Goal: Task Accomplishment & Management: Complete application form

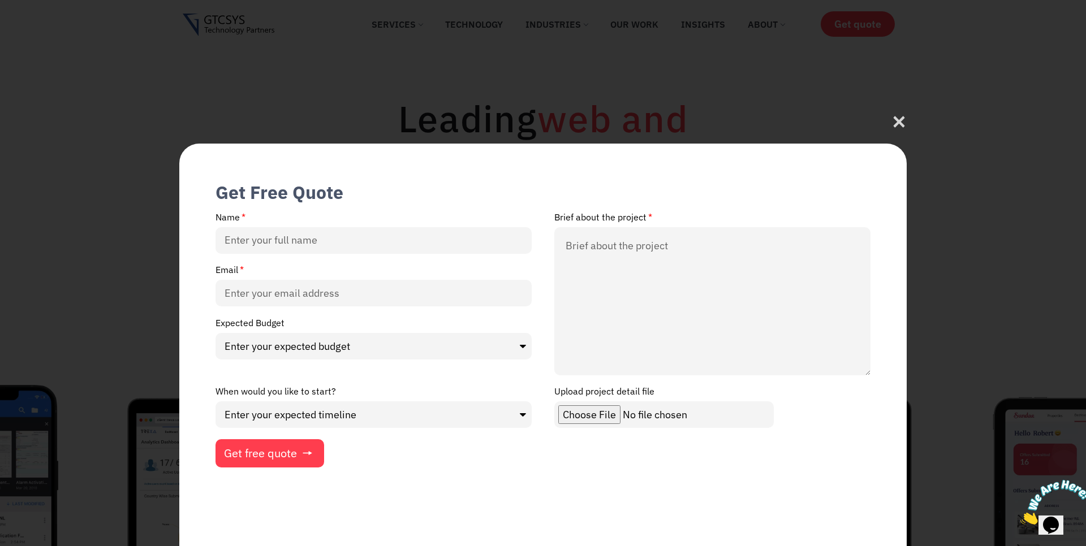
click at [1057, 516] on img at bounding box center [1055, 502] width 70 height 45
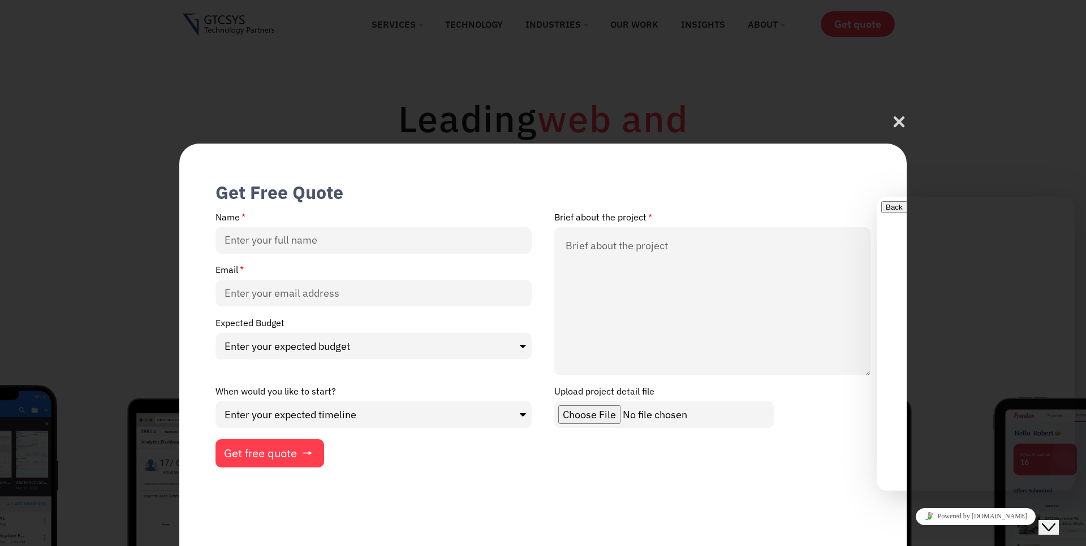
click at [941, 531] on div "Rate this chat Upload File Insert emoji" at bounding box center [975, 548] width 189 height 35
click at [933, 531] on textarea at bounding box center [932, 535] width 103 height 9
click at [981, 516] on link "Powered by [DOMAIN_NAME]" at bounding box center [976, 517] width 120 height 17
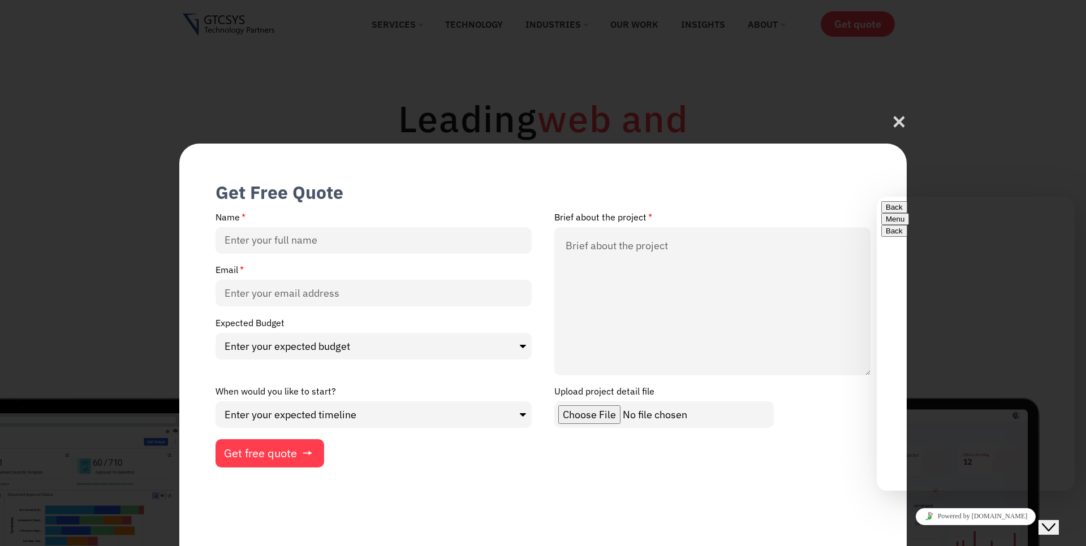
click at [930, 531] on textarea at bounding box center [932, 535] width 103 height 9
type textarea "hi"
click at [1067, 209] on div "Back Menu" at bounding box center [975, 217] width 189 height 33
click at [909, 222] on button "Menu" at bounding box center [895, 228] width 28 height 12
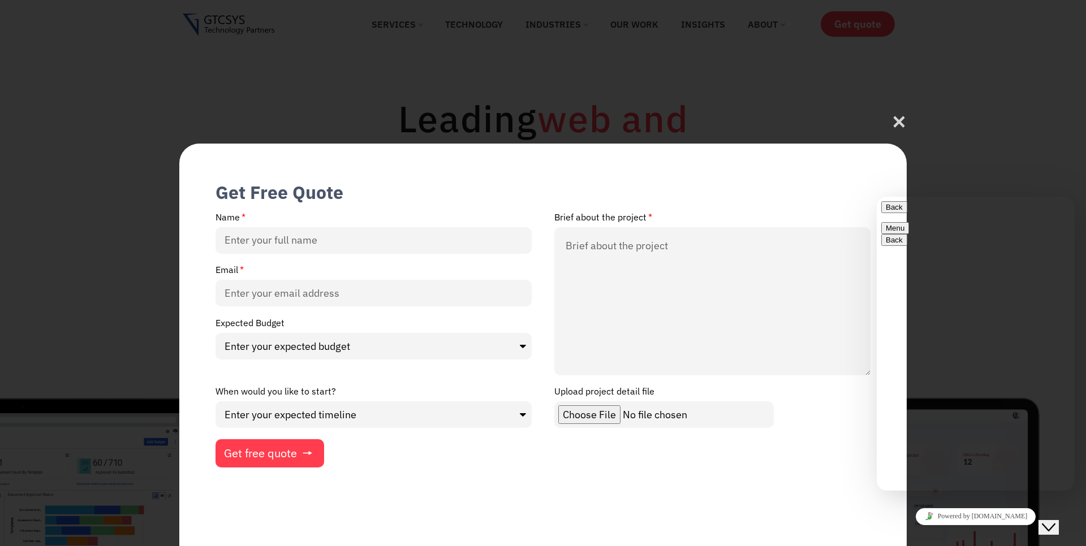
click at [888, 213] on button "Back" at bounding box center [894, 207] width 26 height 12
click at [903, 131] on icon at bounding box center [898, 125] width 15 height 15
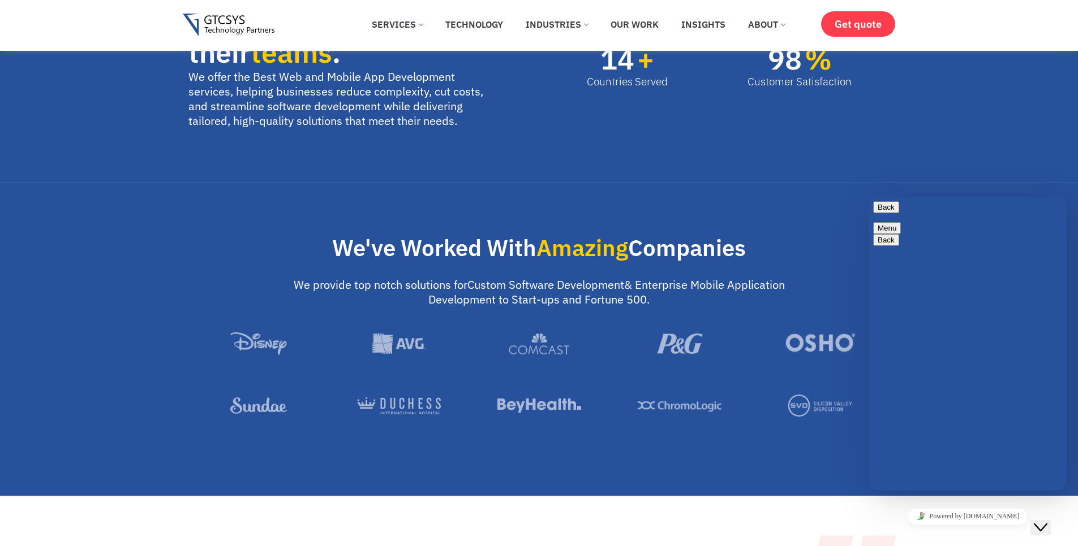
scroll to position [543, 0]
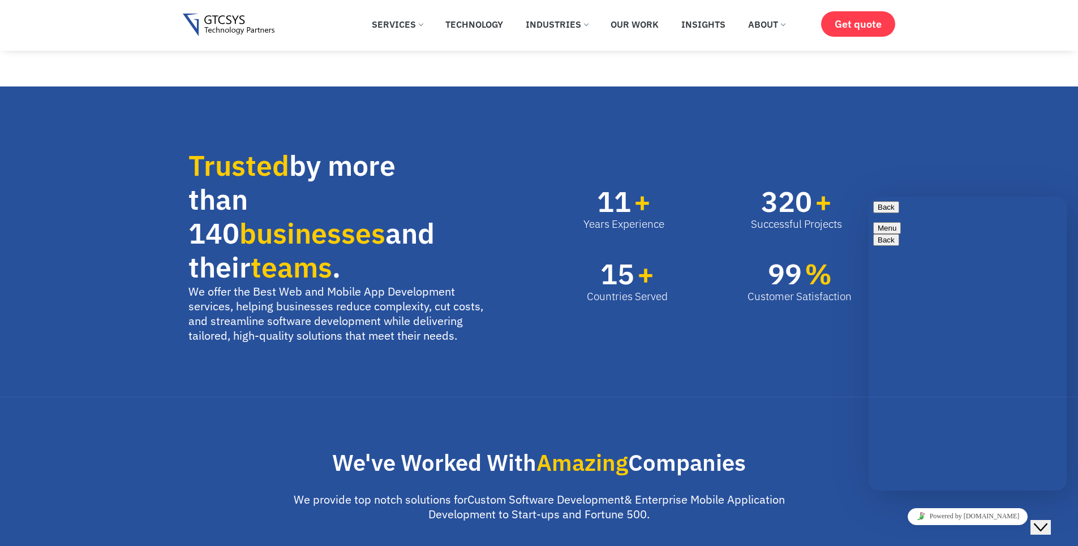
click at [880, 208] on button "Back" at bounding box center [886, 207] width 26 height 12
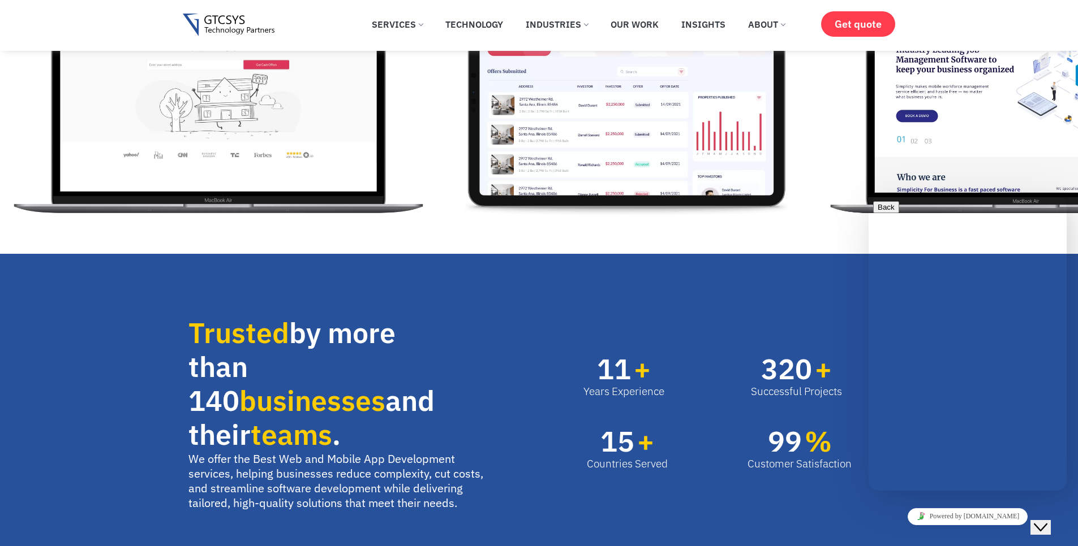
scroll to position [204, 0]
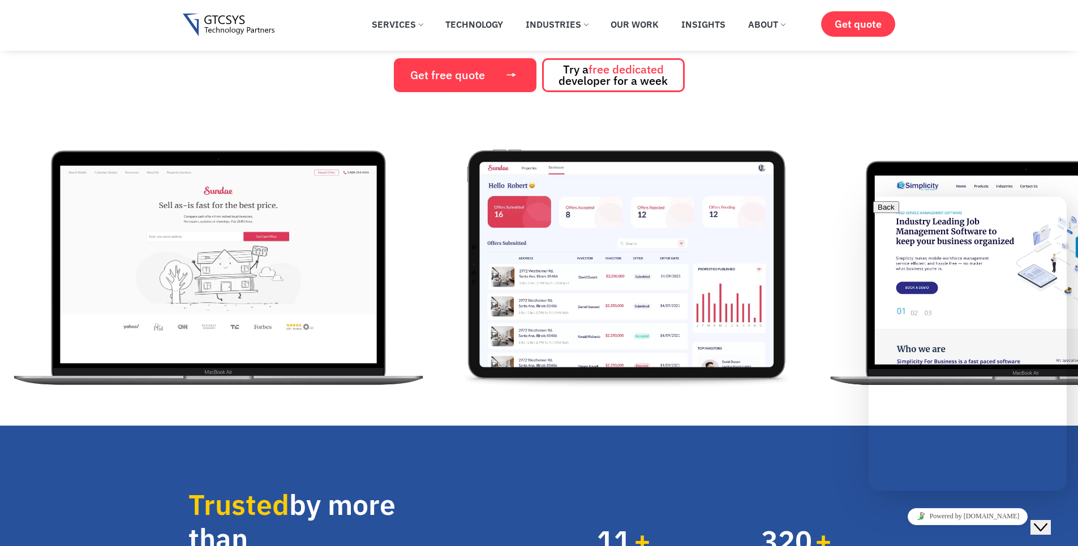
click at [798, 147] on img "5 / 12" at bounding box center [626, 264] width 343 height 255
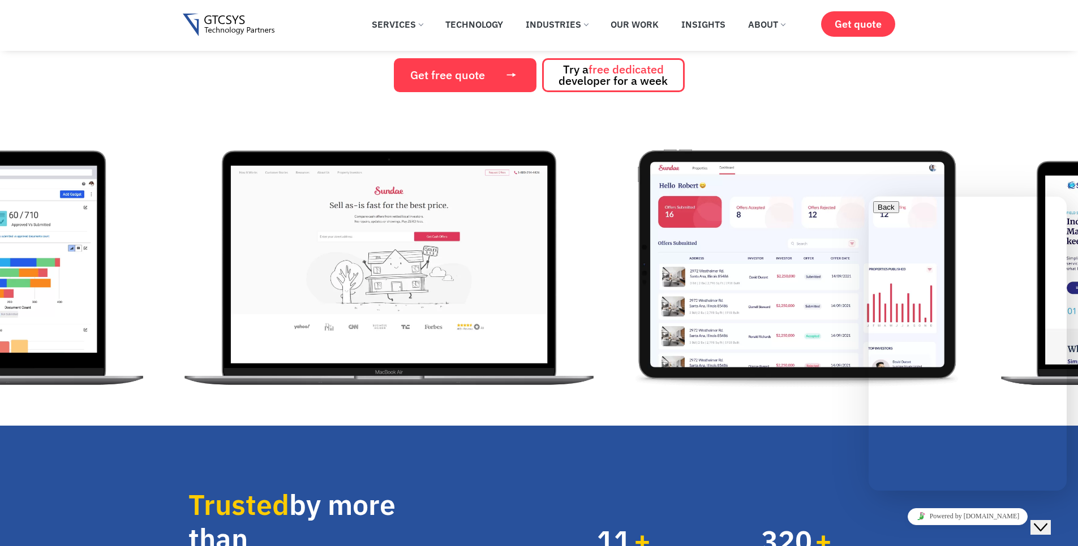
drag, startPoint x: 1030, startPoint y: 477, endPoint x: 1022, endPoint y: 475, distance: 8.9
click at [886, 213] on button "Back" at bounding box center [886, 207] width 26 height 12
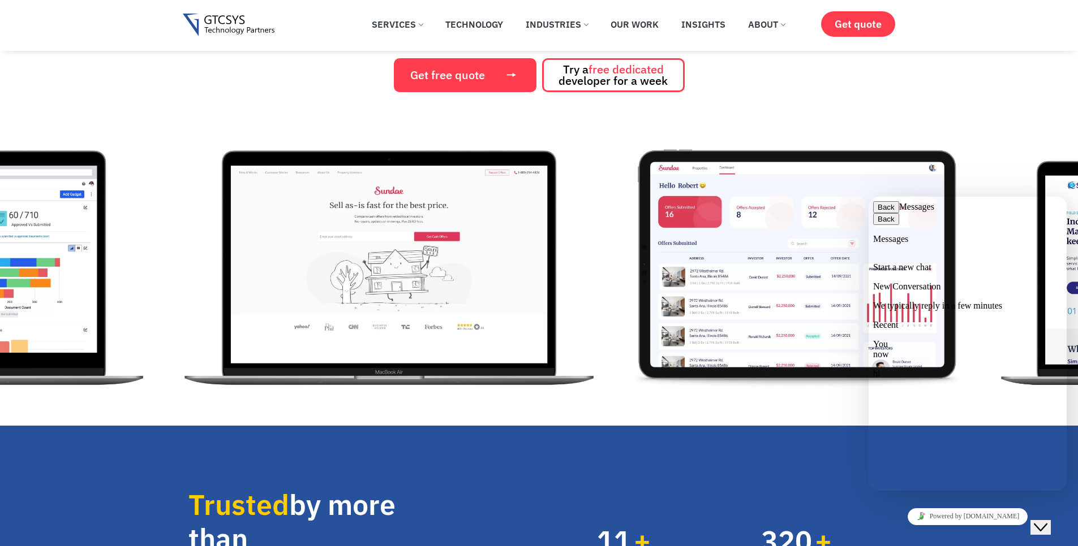
click at [886, 213] on button "Back" at bounding box center [886, 207] width 26 height 12
click at [971, 141] on div "5 / 12" at bounding box center [808, 264] width 366 height 255
click at [1042, 524] on icon "Chat widget" at bounding box center [1040, 528] width 14 height 8
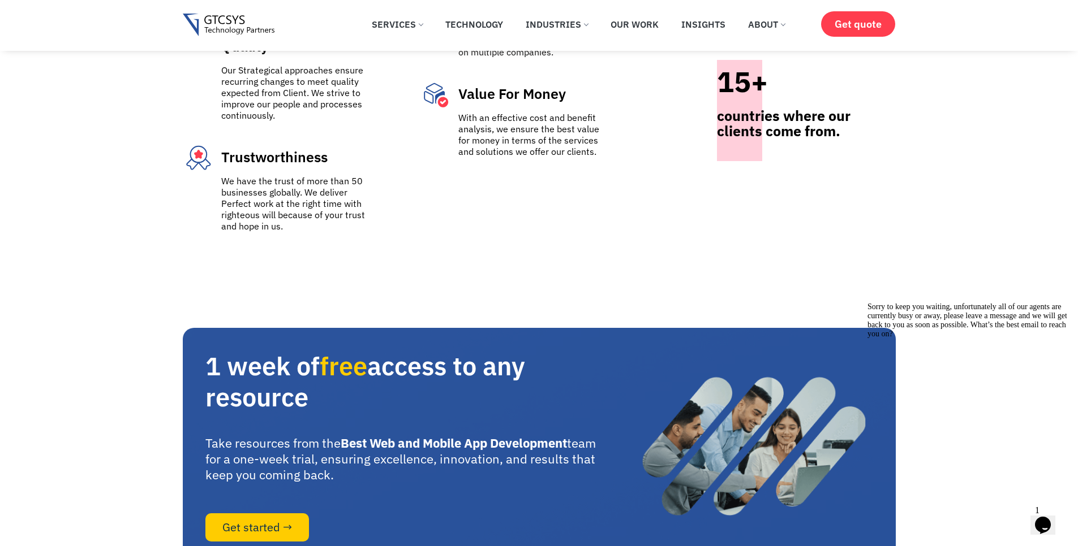
scroll to position [4643, 0]
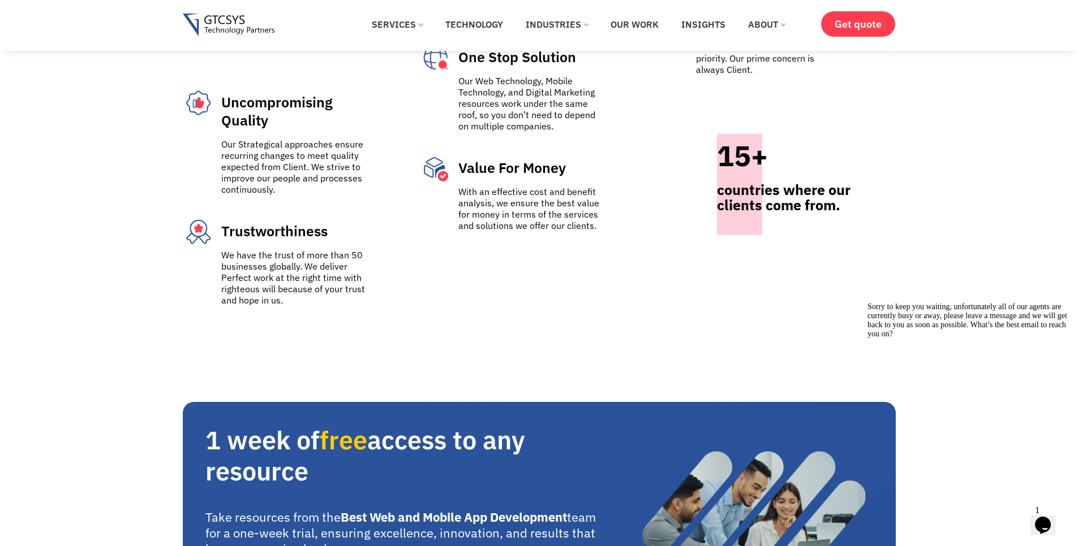
click at [1050, 518] on icon "Chat widget" at bounding box center [1043, 525] width 16 height 17
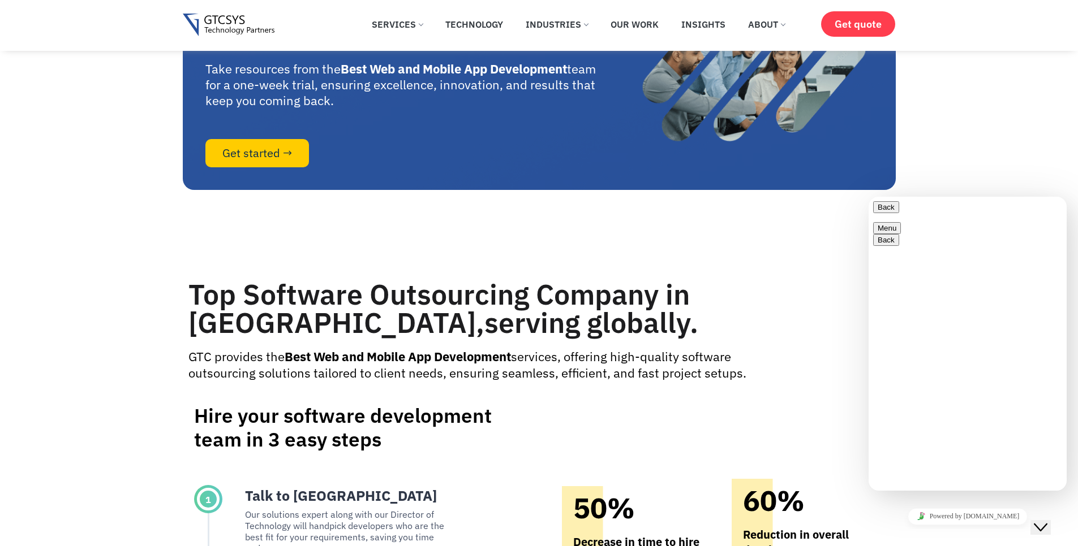
scroll to position [5118, 0]
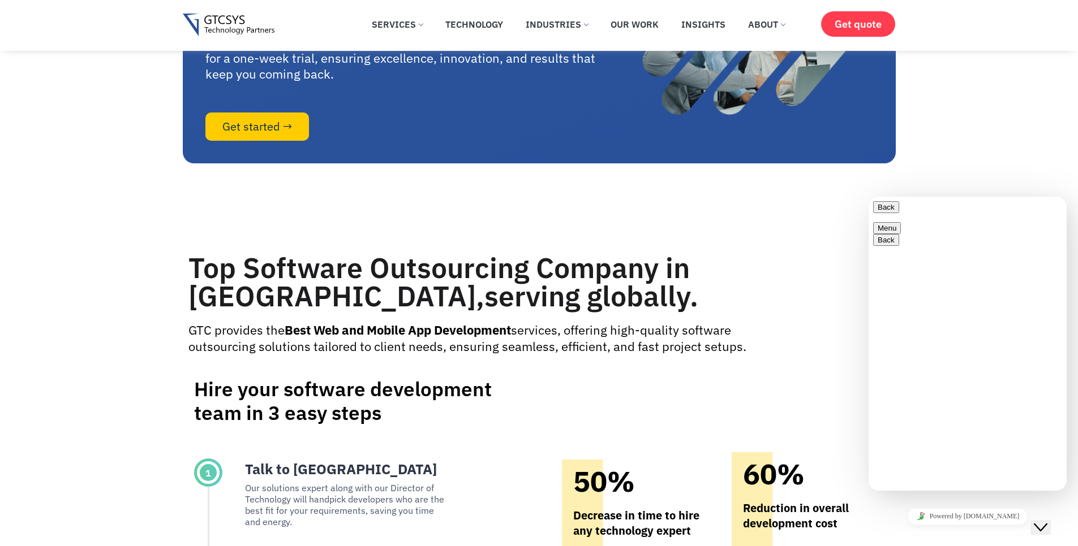
drag, startPoint x: 888, startPoint y: 208, endPoint x: 1839, endPoint y: 382, distance: 966.7
click at [888, 208] on button "Back" at bounding box center [886, 207] width 26 height 12
click at [1009, 149] on section "1 week of free access to any resource Take resources from the Best Web and Mobi…" at bounding box center [539, 45] width 1078 height 236
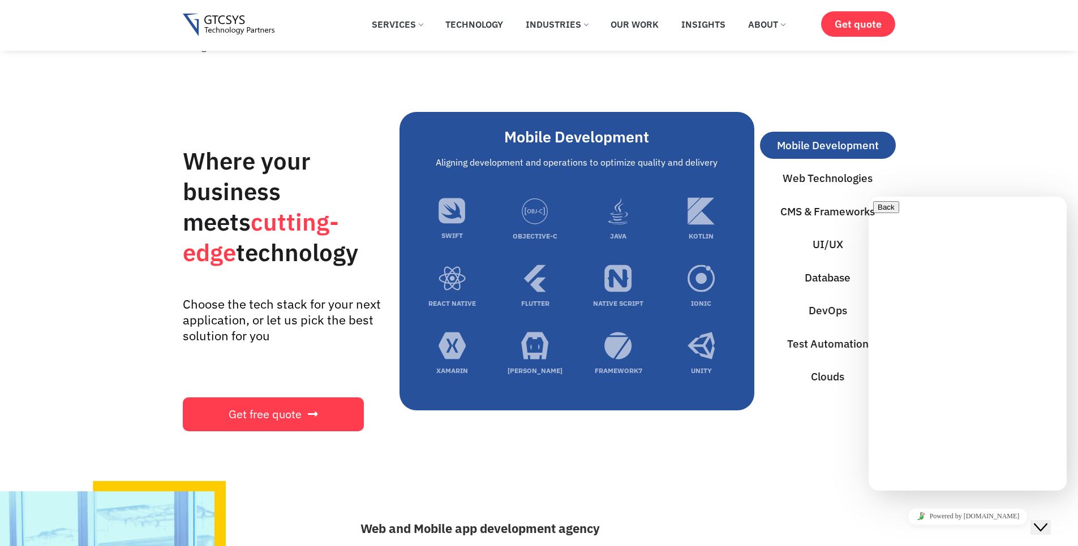
scroll to position [3557, 0]
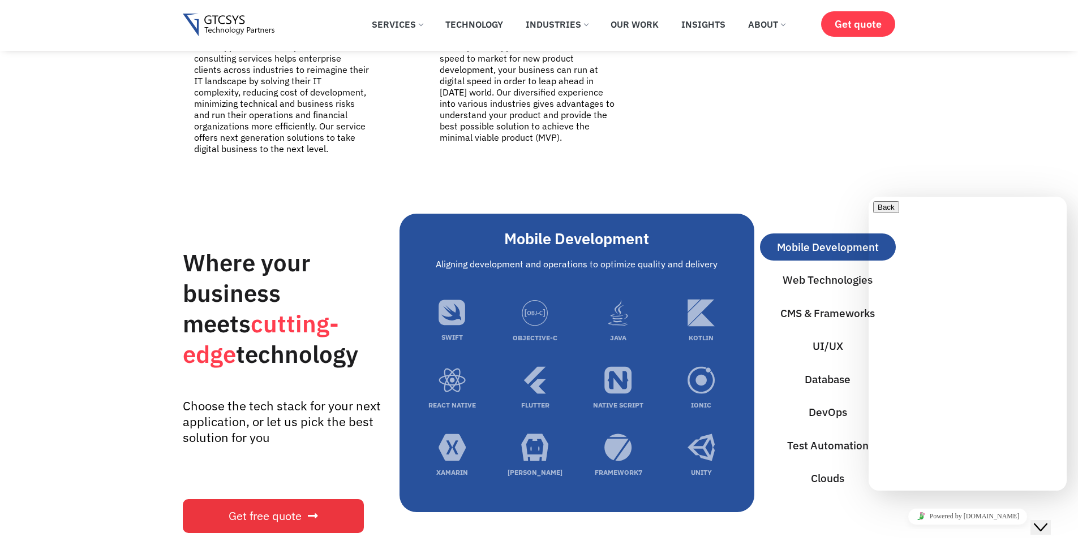
click at [308, 511] on icon at bounding box center [313, 516] width 10 height 11
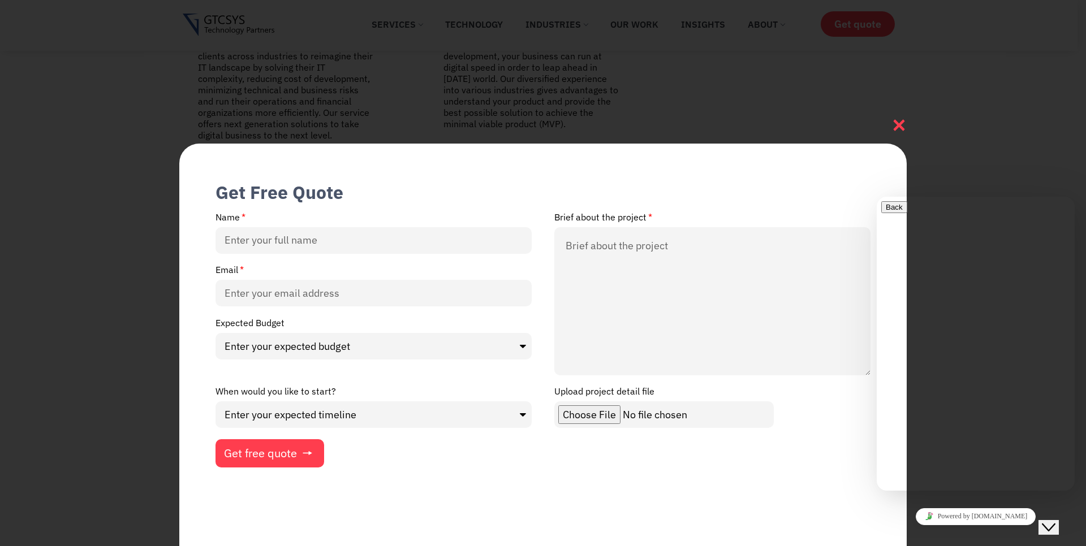
click at [898, 123] on icon at bounding box center [899, 125] width 11 height 11
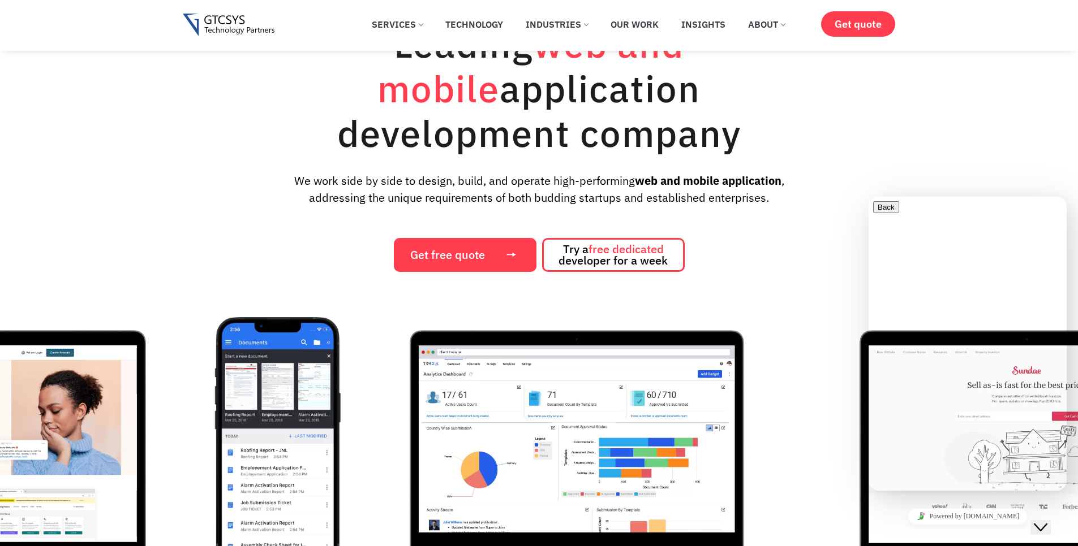
scroll to position [0, 0]
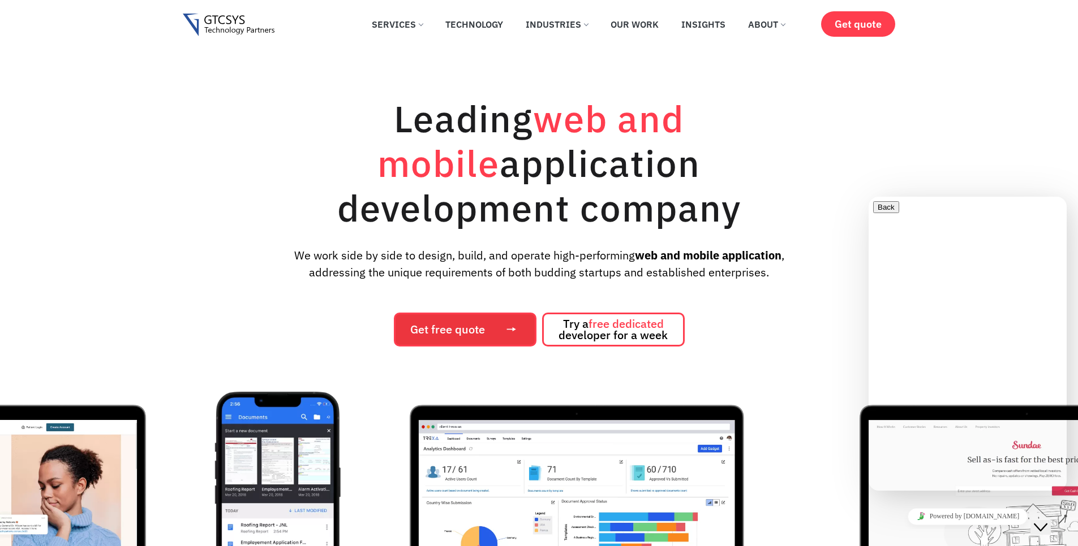
click at [471, 324] on span "Get free quote" at bounding box center [447, 329] width 75 height 11
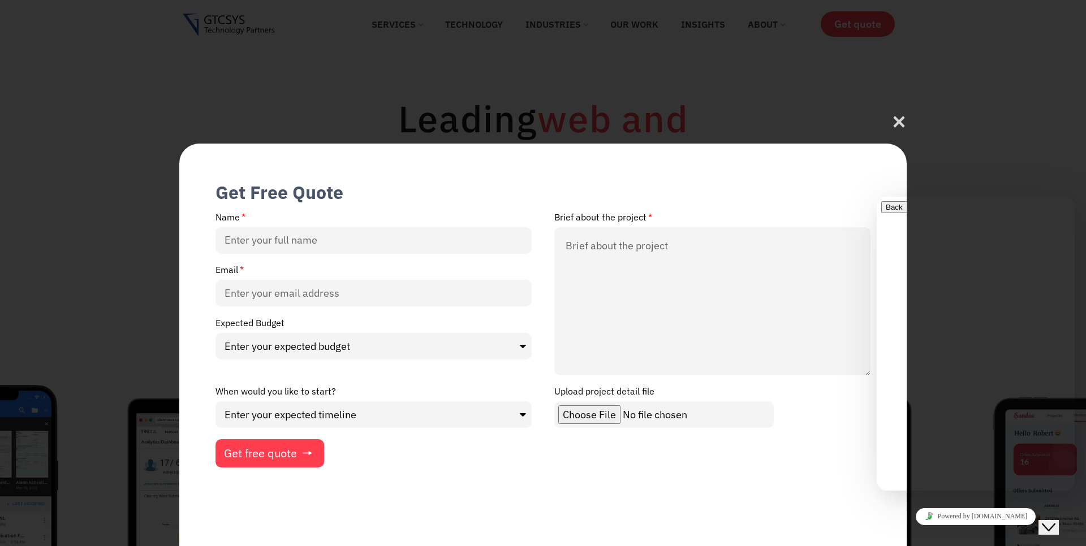
drag, startPoint x: 287, startPoint y: 325, endPoint x: 219, endPoint y: 316, distance: 68.5
click at [219, 316] on div "Name Brief about the project Email Expected Budget Enter your expected budget U…" at bounding box center [543, 340] width 678 height 256
copy div "Expected Budget"
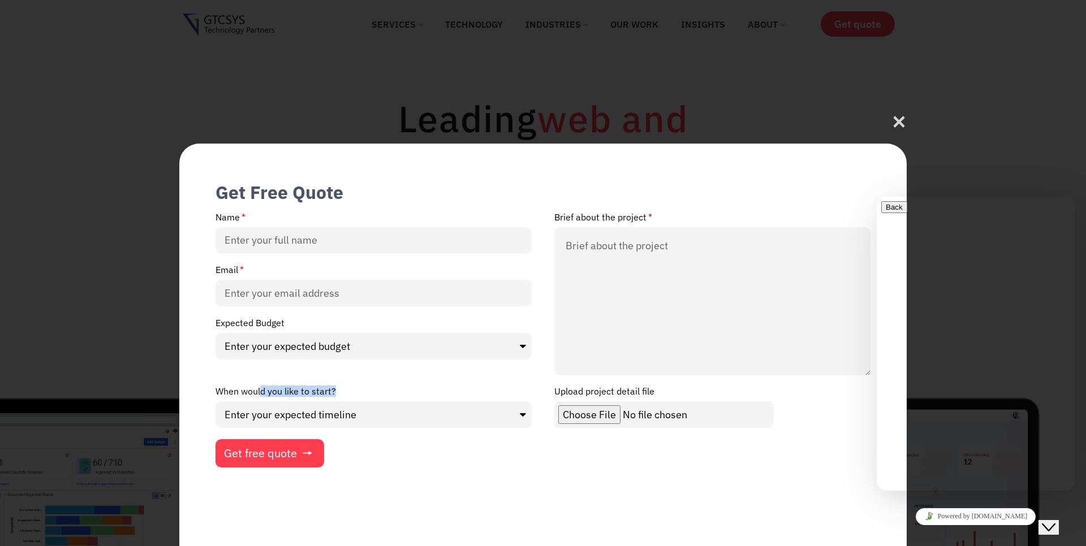
drag, startPoint x: 213, startPoint y: 390, endPoint x: 354, endPoint y: 404, distance: 141.0
click at [354, 404] on div "When would you like to start? Enter your expected timeline In Months In Weeks A…" at bounding box center [373, 408] width 339 height 42
copy div "When would you like to start?"
drag, startPoint x: 373, startPoint y: 412, endPoint x: 695, endPoint y: 503, distance: 334.3
click at [695, 503] on div "Get Free Quote Name Brief about the project Email Expected Budget Enter your ex…" at bounding box center [542, 345] width 727 height 403
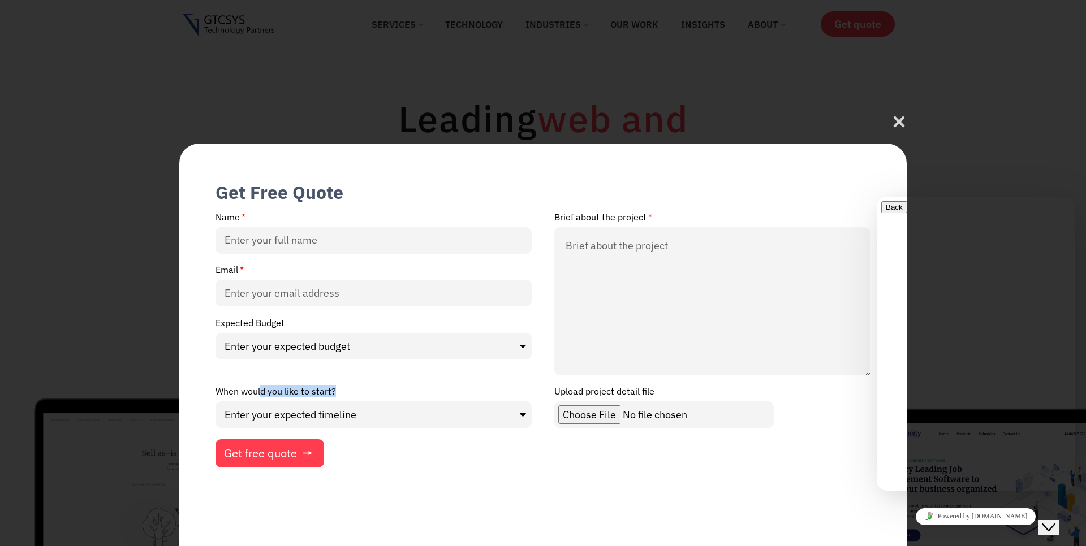
drag, startPoint x: 552, startPoint y: 216, endPoint x: 641, endPoint y: 223, distance: 89.6
click at [641, 223] on div "Brief about the project" at bounding box center [712, 299] width 339 height 175
copy label "Brief about the project"
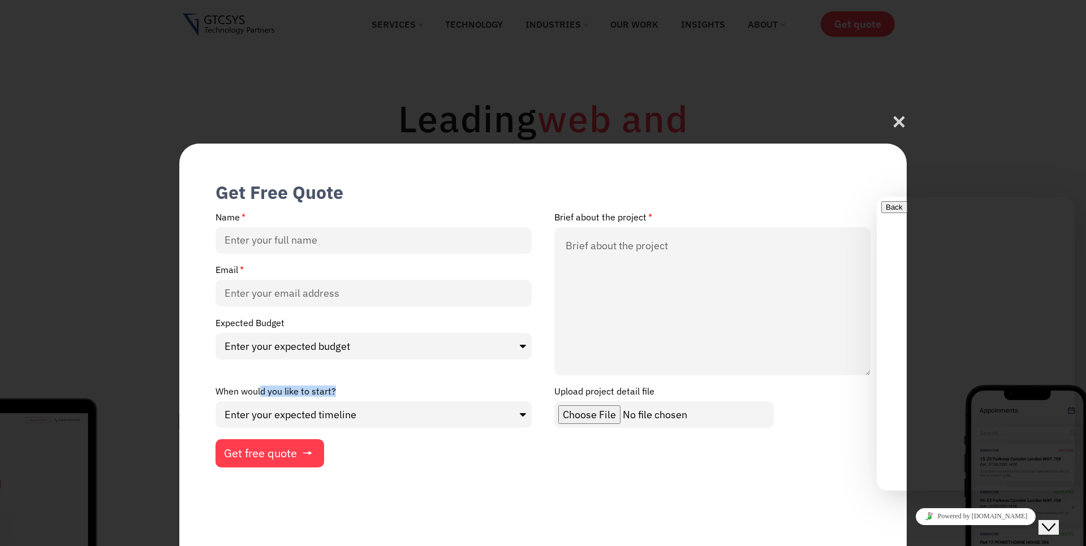
drag, startPoint x: 663, startPoint y: 392, endPoint x: 557, endPoint y: 391, distance: 106.3
click at [557, 391] on div "Upload project detail file" at bounding box center [712, 408] width 339 height 42
copy label "Upload project detail file"
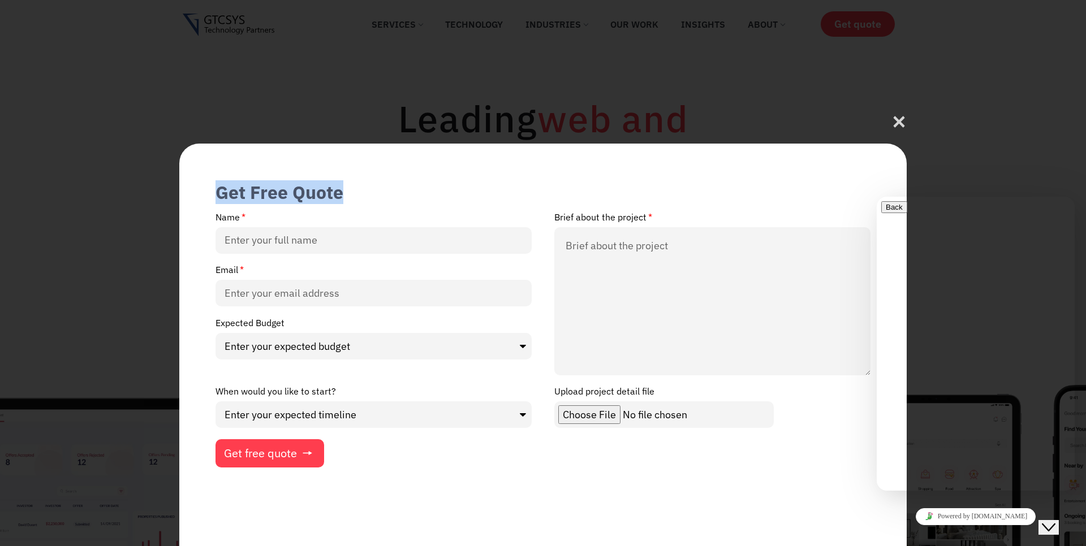
drag, startPoint x: 343, startPoint y: 197, endPoint x: 247, endPoint y: 178, distance: 98.1
click at [247, 178] on div "Get Free Quote Name Brief about the project Email Expected Budget Enter your ex…" at bounding box center [542, 345] width 727 height 403
copy div "Get Free Quote"
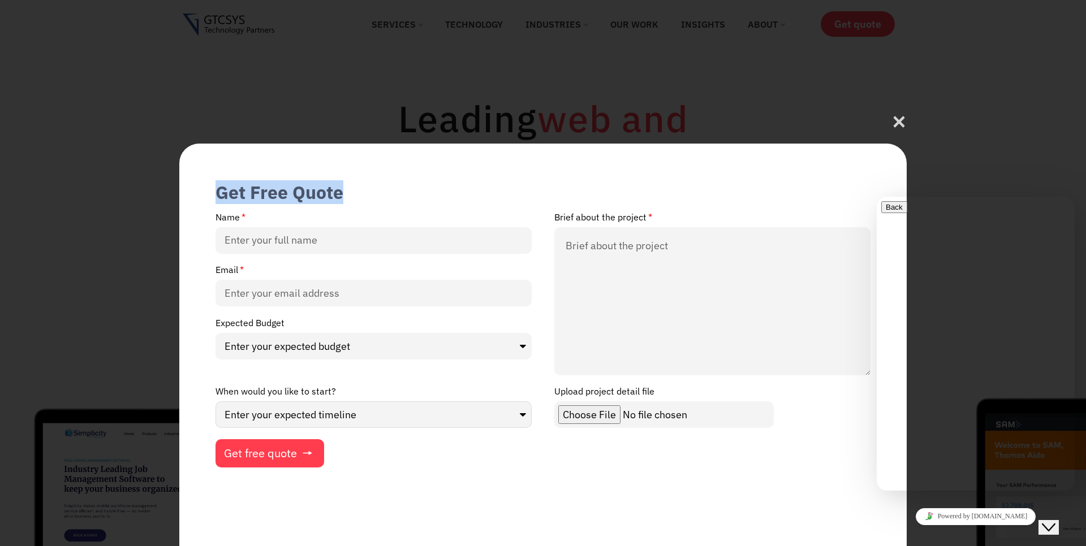
drag, startPoint x: 373, startPoint y: 416, endPoint x: 690, endPoint y: 486, distance: 324.4
click at [687, 489] on div "Get Free Quote Name Brief about the project Email Expected Budget Enter your ex…" at bounding box center [542, 345] width 727 height 403
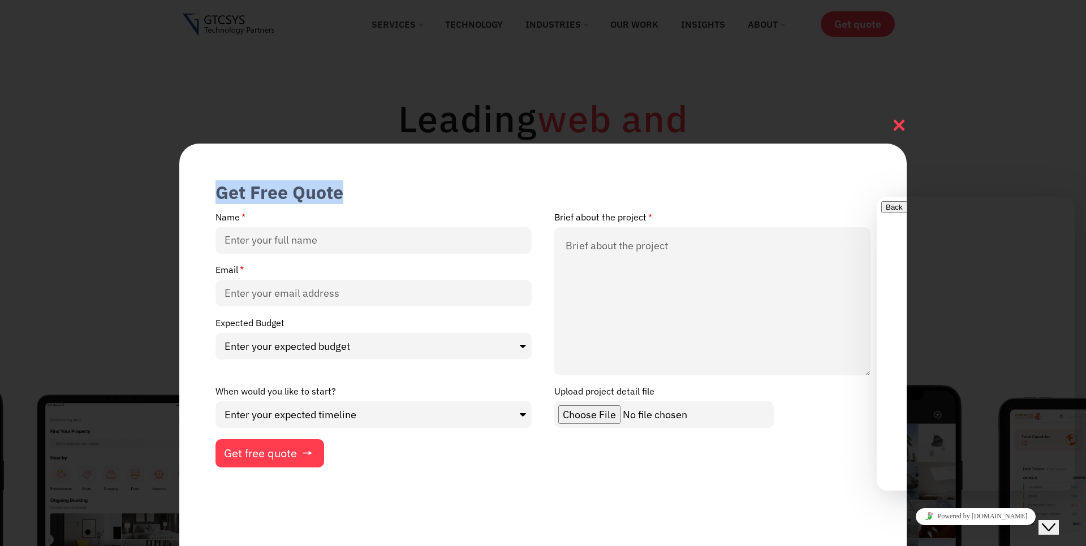
click at [897, 127] on icon at bounding box center [898, 125] width 15 height 15
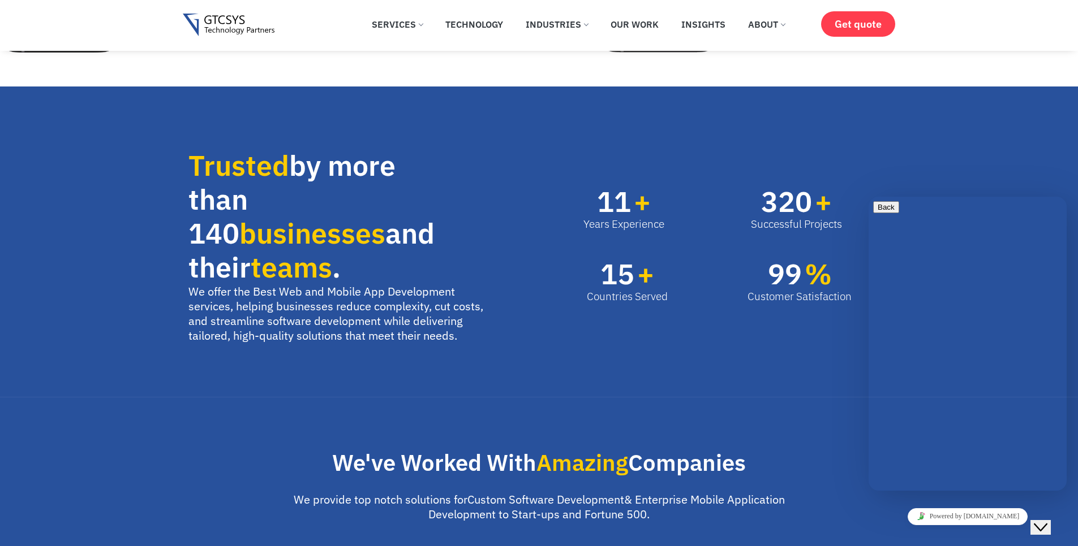
scroll to position [679, 0]
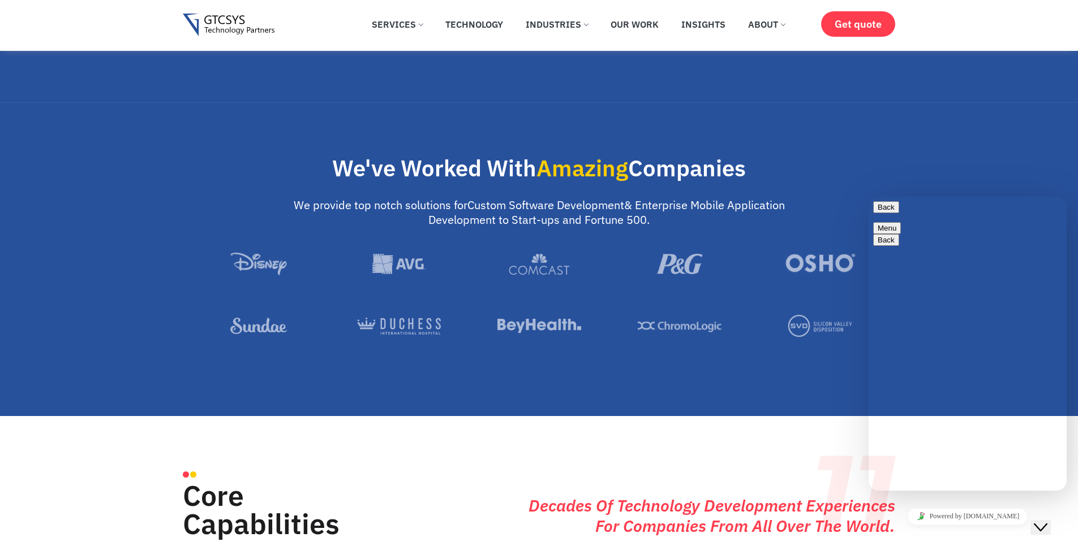
scroll to position [815, 0]
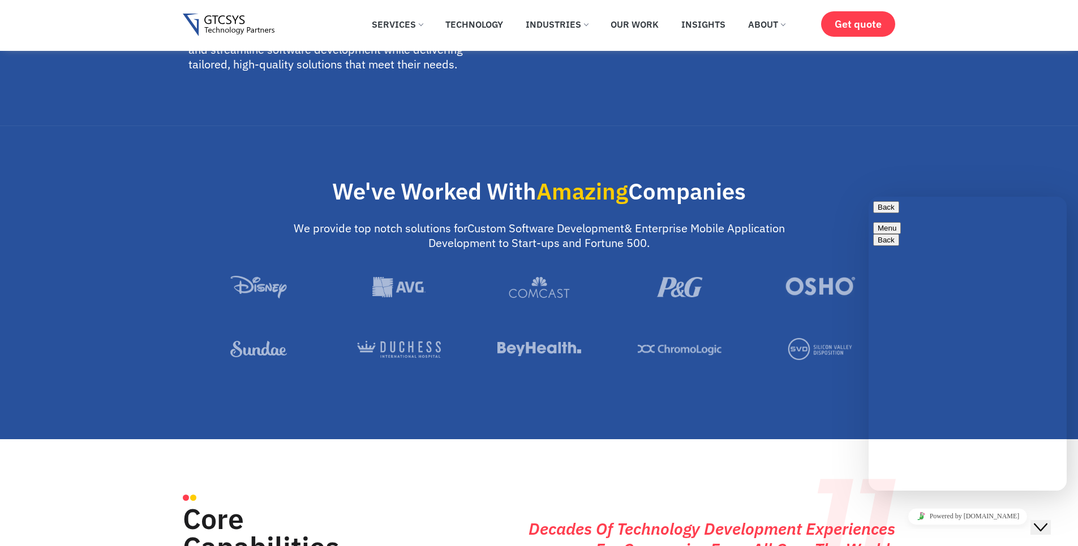
click at [881, 213] on button "Back" at bounding box center [886, 207] width 26 height 12
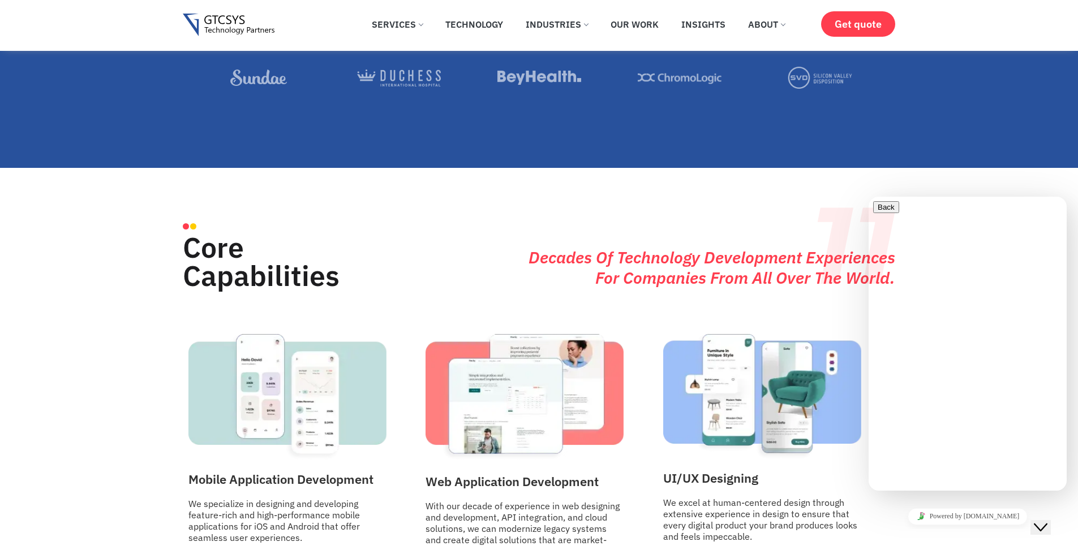
click at [1050, 526] on button "Close Chat This icon closes the chat window." at bounding box center [1040, 527] width 20 height 15
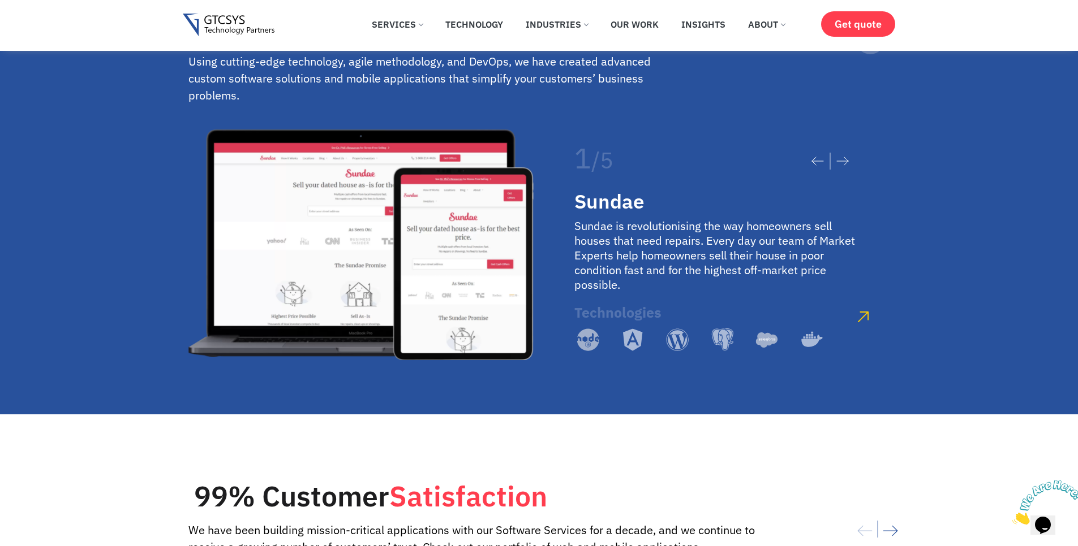
scroll to position [1833, 0]
